Goal: Find specific page/section: Find specific page/section

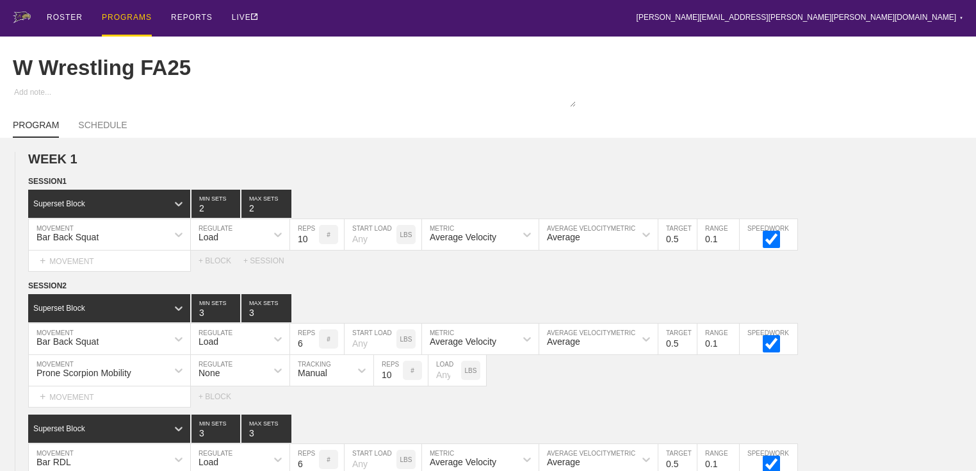
click at [122, 19] on div "PROGRAMS" at bounding box center [127, 18] width 50 height 36
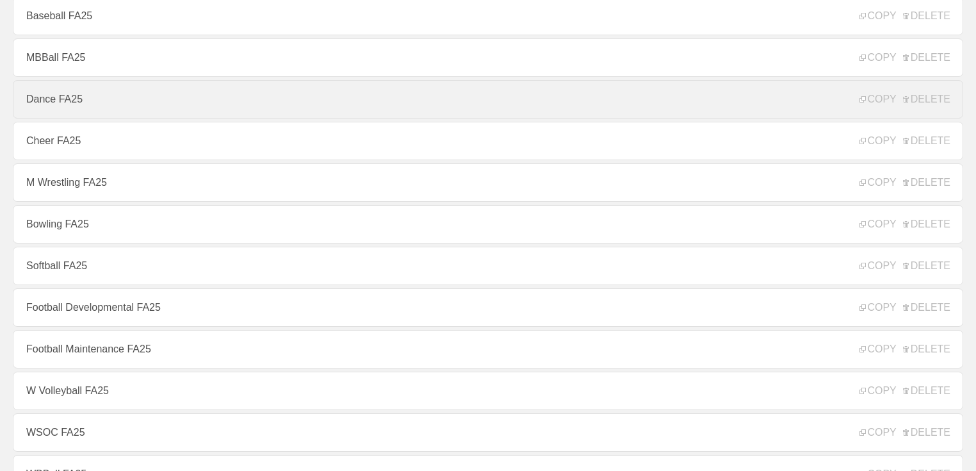
scroll to position [225, 0]
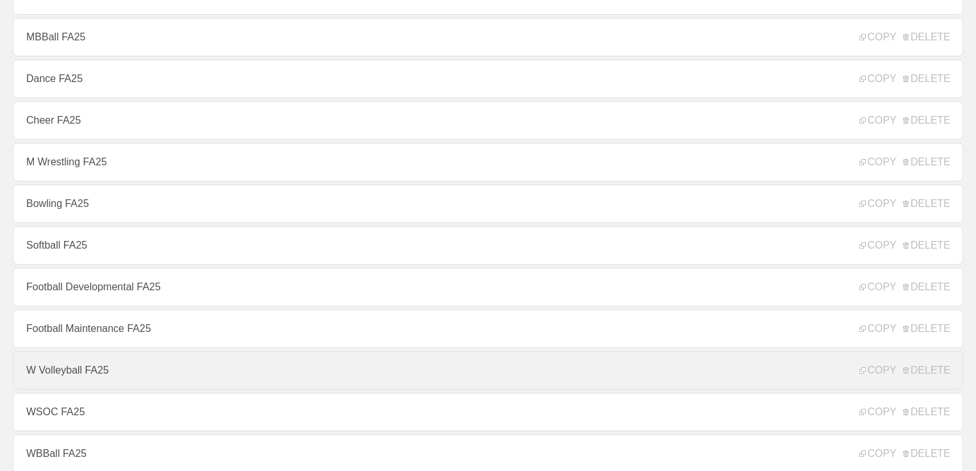
click at [72, 336] on link "W Volleyball FA25" at bounding box center [488, 370] width 950 height 38
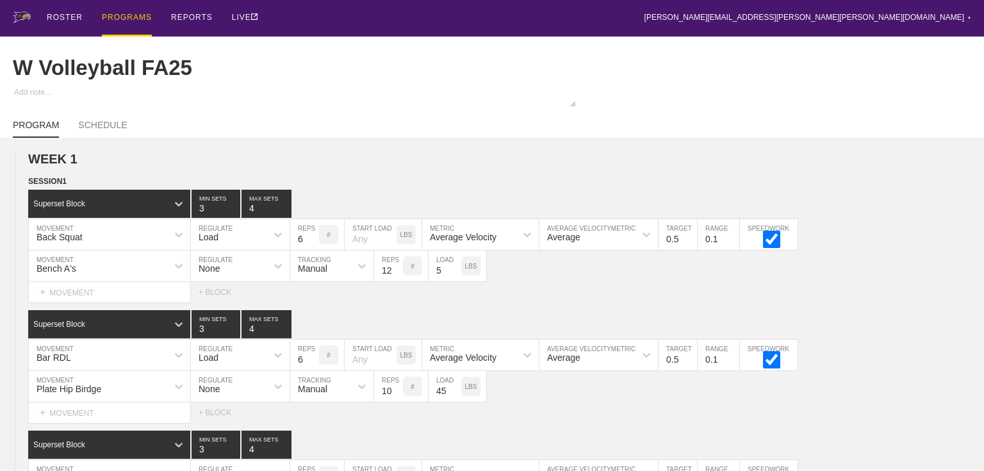
type textarea "x"
type input "W Volleyball FA25"
click at [462, 166] on h2 "WEEK 1" at bounding box center [502, 159] width 948 height 15
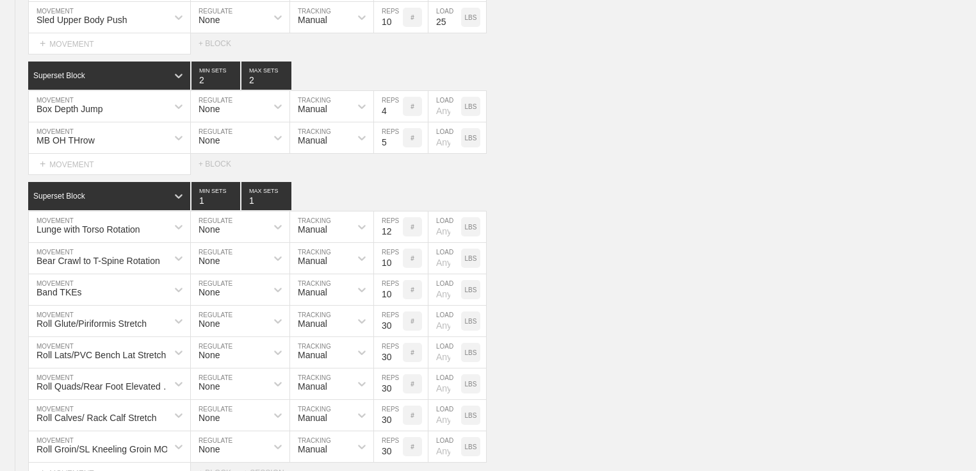
scroll to position [6482, 0]
